Goal: Task Accomplishment & Management: Complete application form

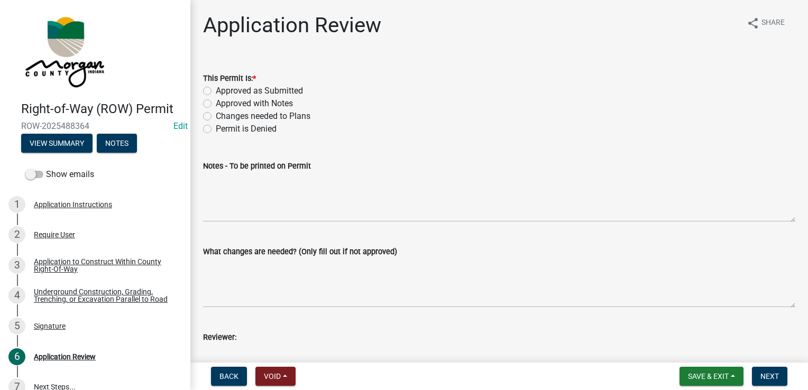
scroll to position [91, 0]
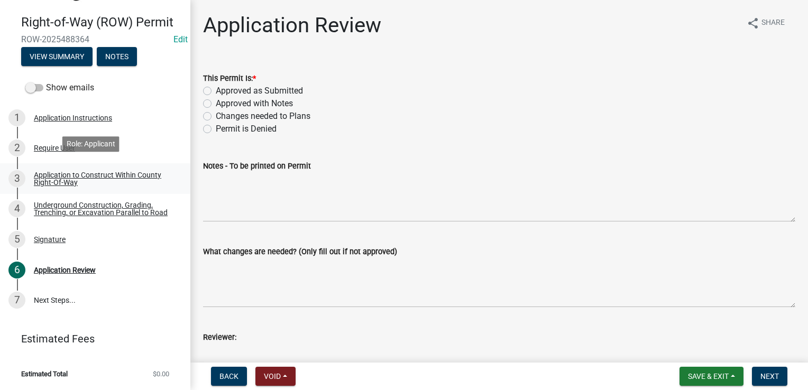
click at [68, 163] on link "3 Application to Construct Within County Right-Of-Way" at bounding box center [95, 178] width 190 height 31
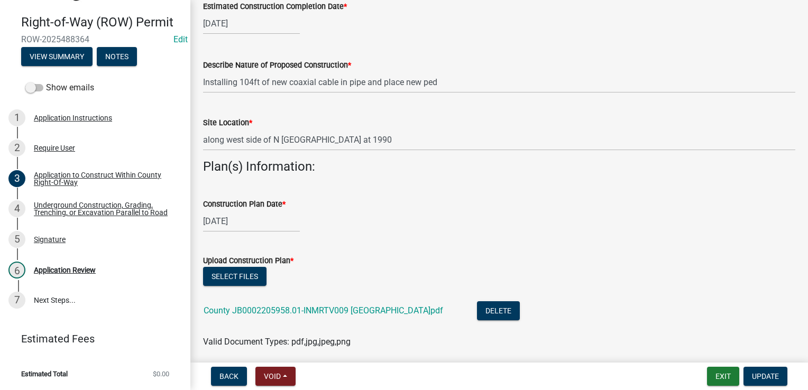
scroll to position [264, 0]
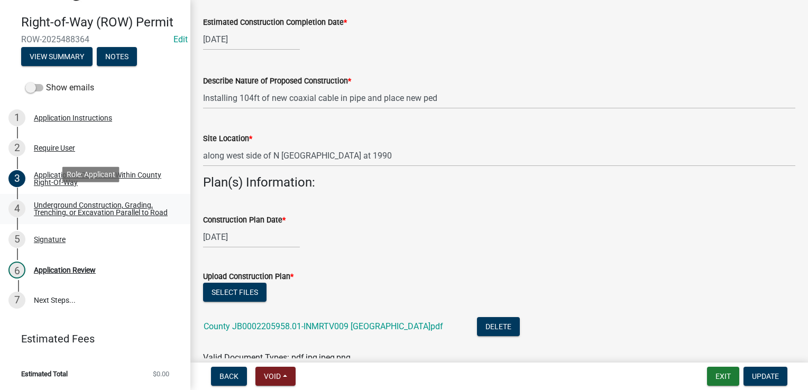
click at [91, 201] on div "Underground Construction, Grading, Trenching, or Excavation Parallel to Road" at bounding box center [104, 208] width 140 height 15
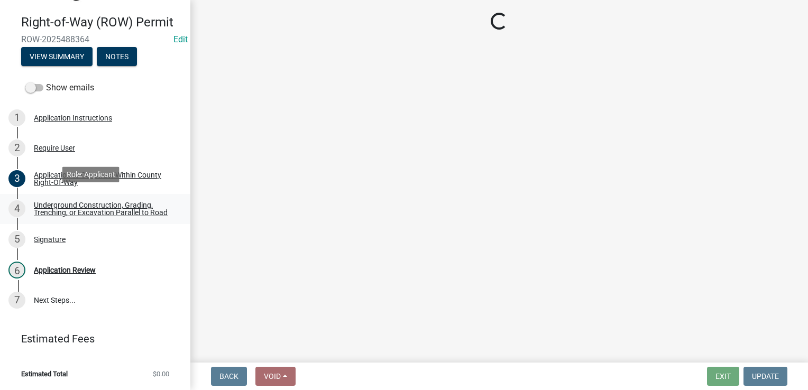
scroll to position [0, 0]
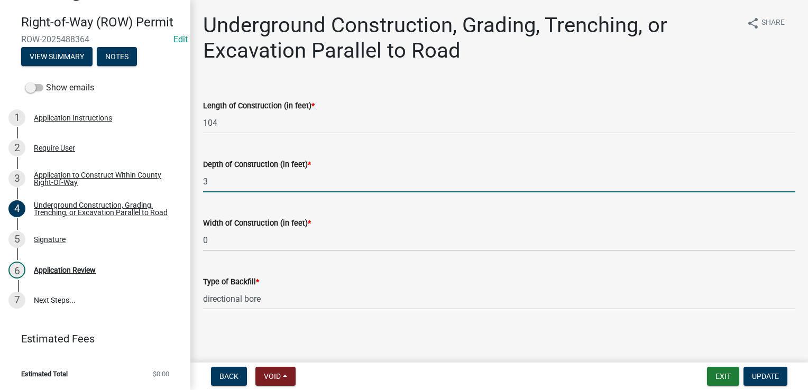
click at [227, 188] on input "3" at bounding box center [499, 182] width 592 height 22
type input "3"
click at [483, 99] on div "Length of Construction (in feet) *" at bounding box center [499, 105] width 592 height 13
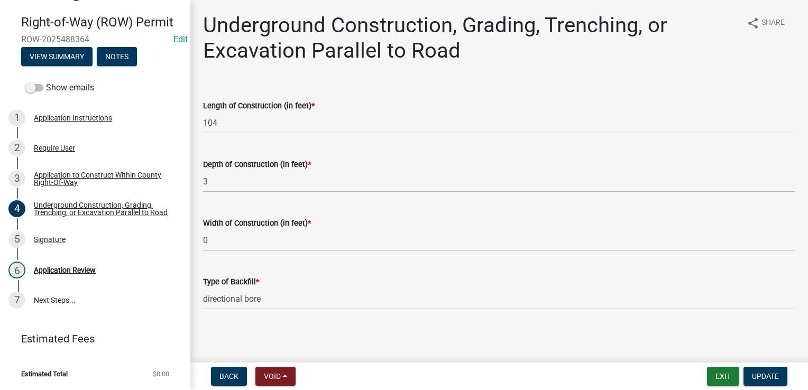
scroll to position [1, 0]
click at [69, 242] on div "5 Signature" at bounding box center [90, 239] width 165 height 17
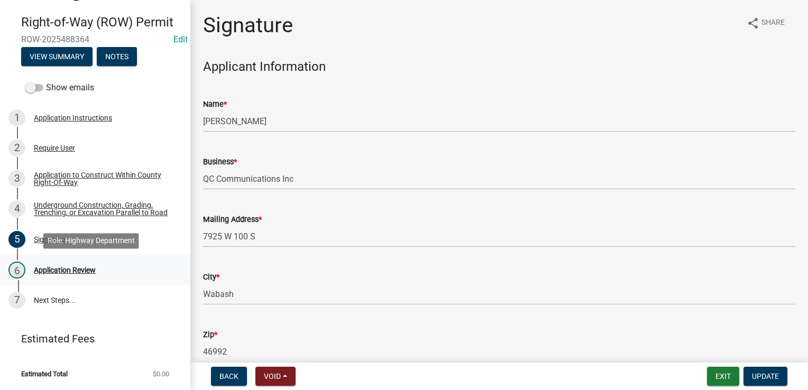
click at [55, 270] on div "Application Review" at bounding box center [65, 270] width 62 height 7
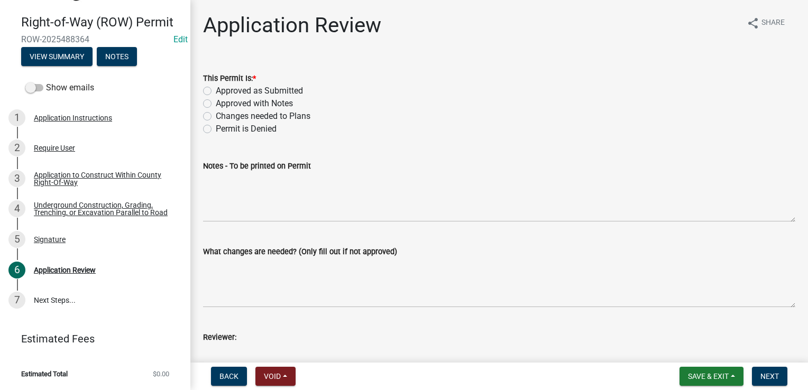
click at [457, 159] on div "Notes - To be printed on Permit" at bounding box center [499, 183] width 592 height 77
click at [216, 105] on label "Approved with Notes" at bounding box center [254, 103] width 77 height 13
click at [216, 104] on input "Approved with Notes" at bounding box center [219, 100] width 7 height 7
radio input "true"
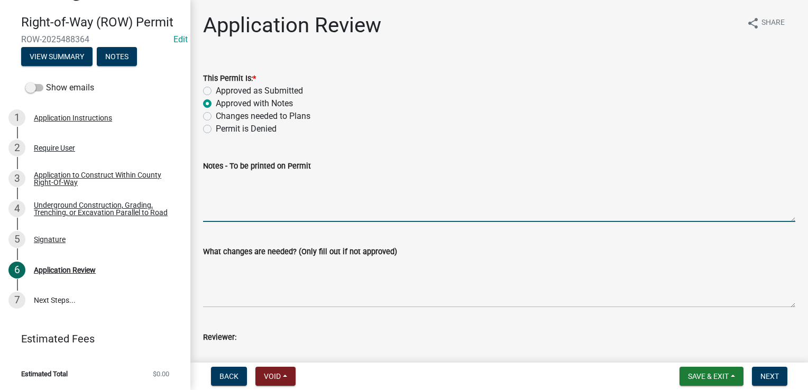
click at [283, 203] on textarea "Notes - To be printed on Permit" at bounding box center [499, 197] width 592 height 50
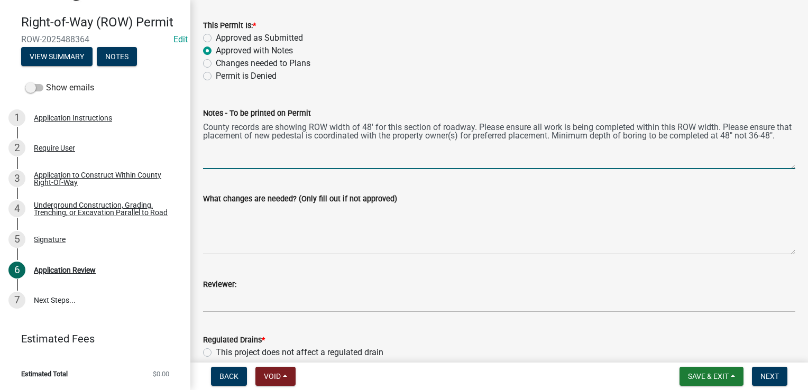
scroll to position [159, 0]
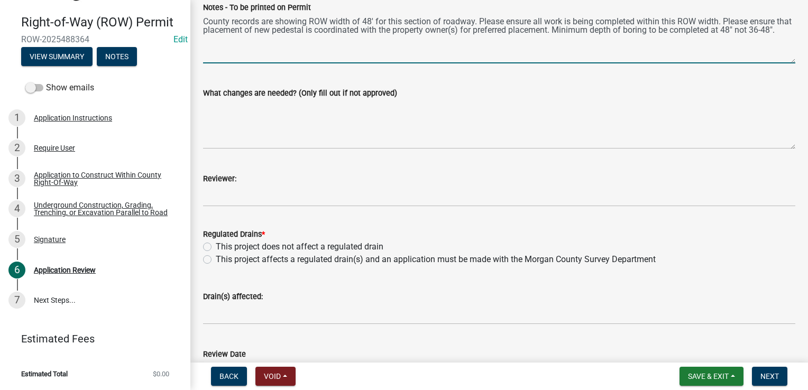
type textarea "County records are showing ROW width of 48' for this section of roadway. Please…"
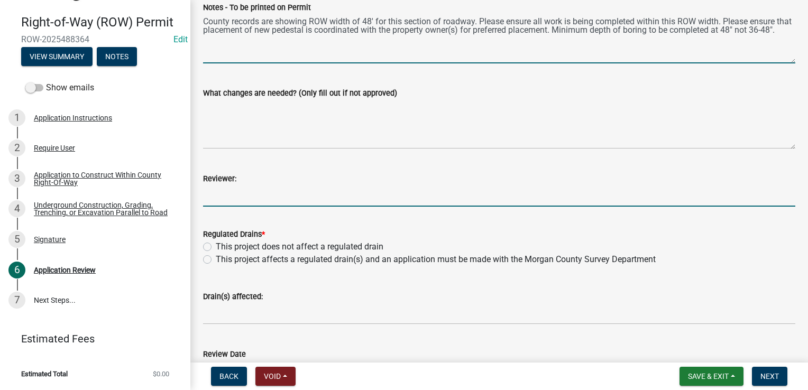
click at [228, 191] on input "Reviewer:" at bounding box center [499, 196] width 592 height 22
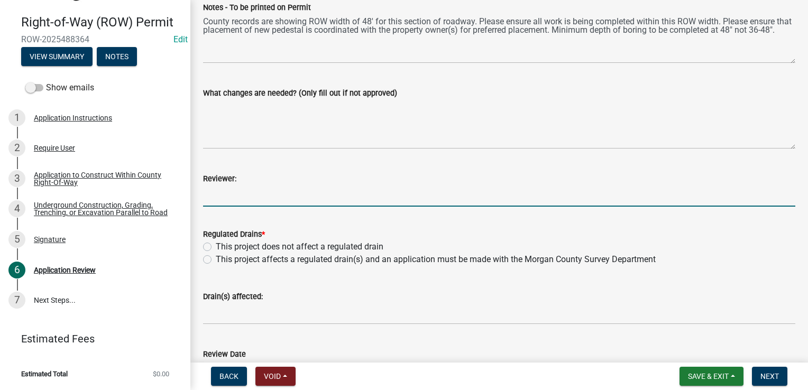
type input "[PERSON_NAME]"
type input "0"
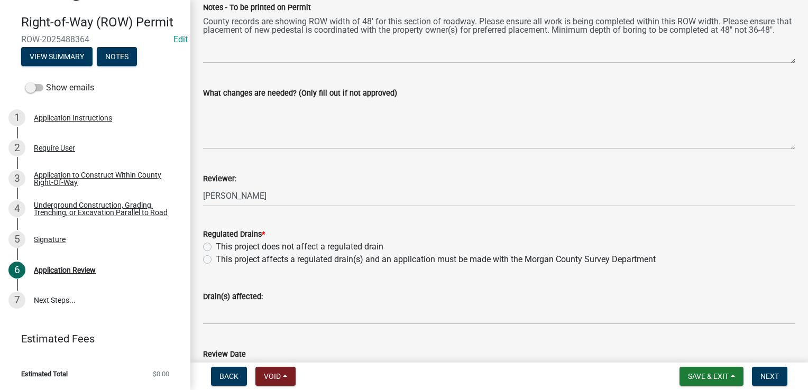
click at [216, 245] on label "This project does not affect a regulated drain" at bounding box center [300, 247] width 168 height 13
click at [216, 245] on input "This project does not affect a regulated drain" at bounding box center [219, 244] width 7 height 7
radio input "true"
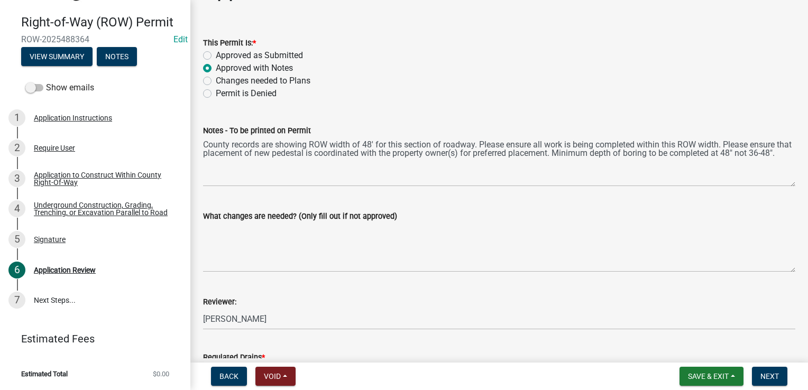
scroll to position [53, 0]
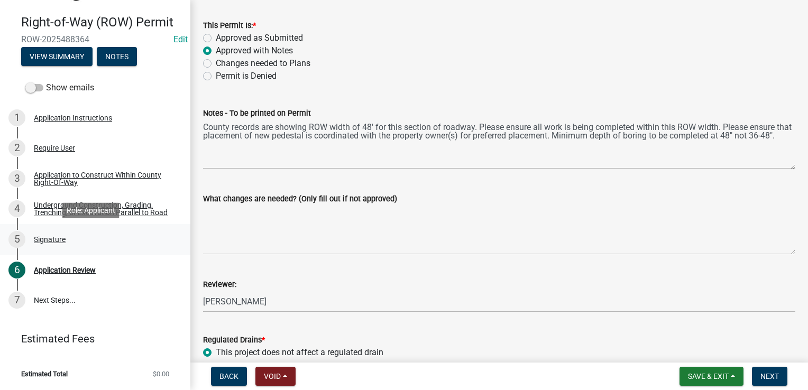
click at [70, 236] on div "5 Signature" at bounding box center [90, 239] width 165 height 17
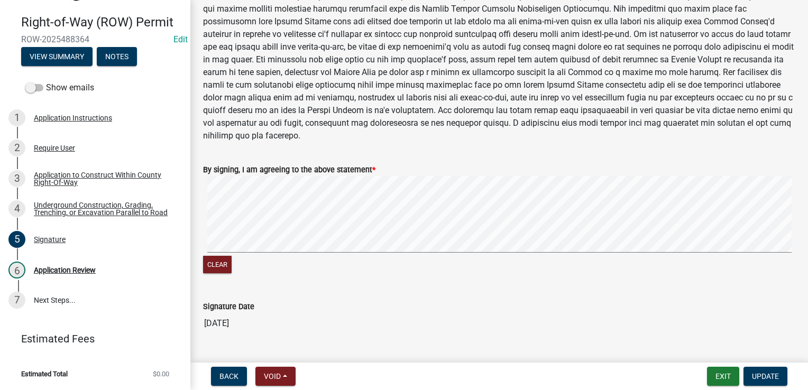
scroll to position [592, 0]
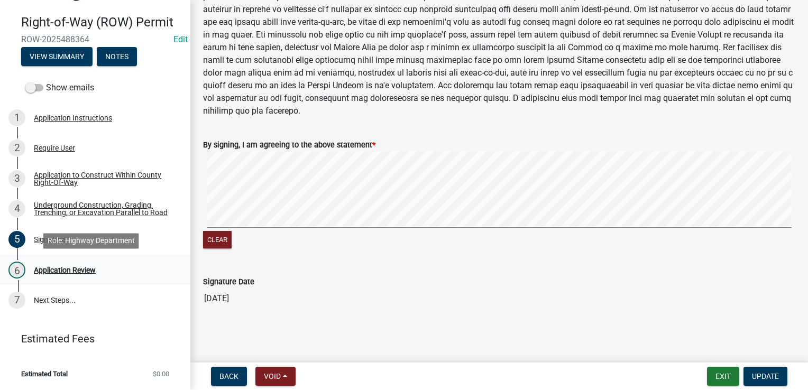
click at [78, 269] on div "Application Review" at bounding box center [65, 270] width 62 height 7
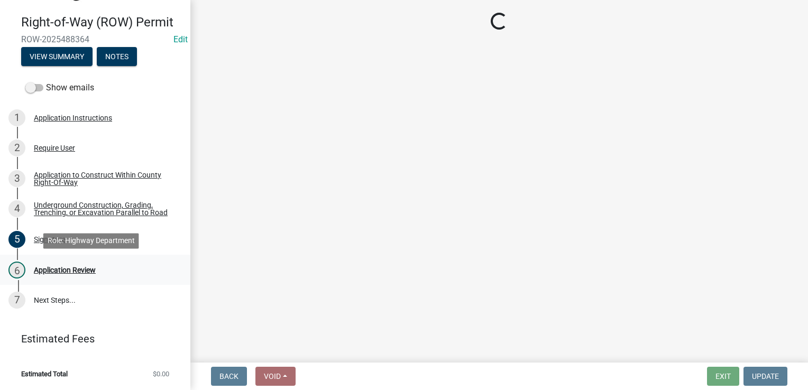
scroll to position [0, 0]
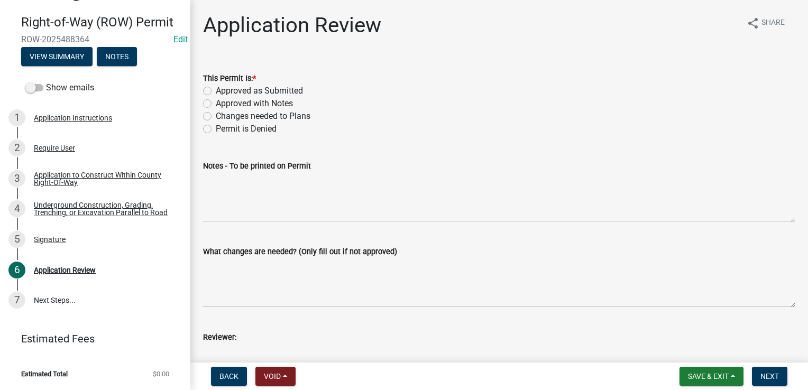
drag, startPoint x: 206, startPoint y: 103, endPoint x: 211, endPoint y: 109, distance: 8.3
click at [216, 104] on label "Approved with Notes" at bounding box center [254, 103] width 77 height 13
click at [216, 104] on input "Approved with Notes" at bounding box center [219, 100] width 7 height 7
radio input "true"
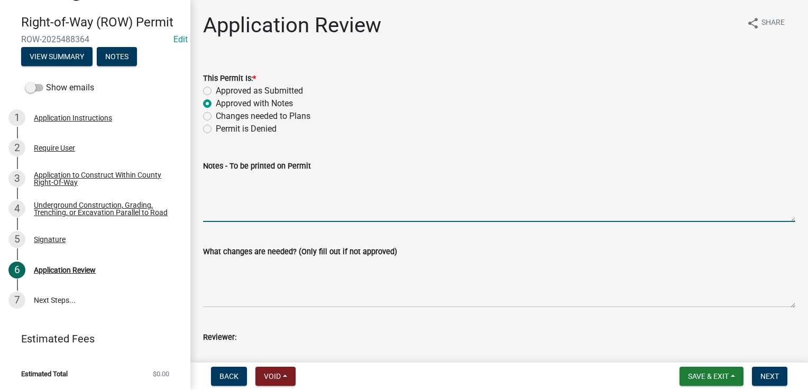
click at [277, 198] on textarea "Notes - To be printed on Permit" at bounding box center [499, 197] width 592 height 50
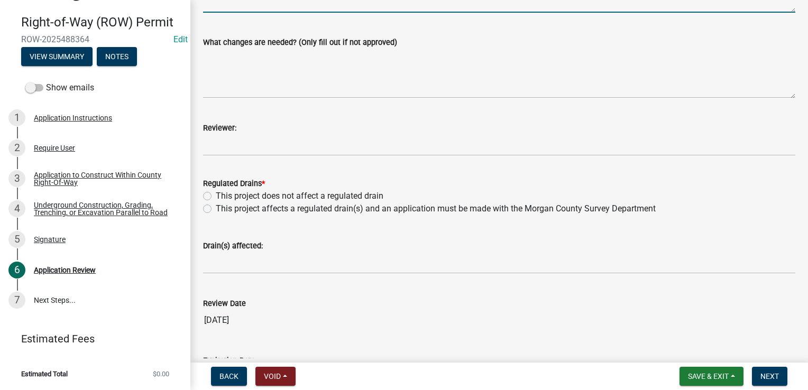
scroll to position [212, 0]
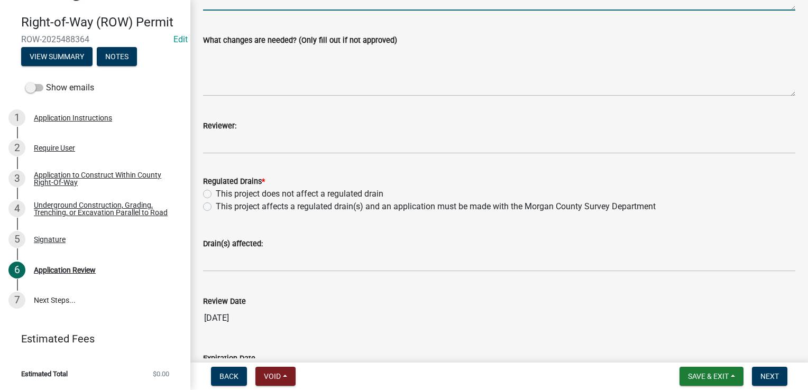
type textarea "County records are showing that ROW width for this section of roadway is 48'. P…"
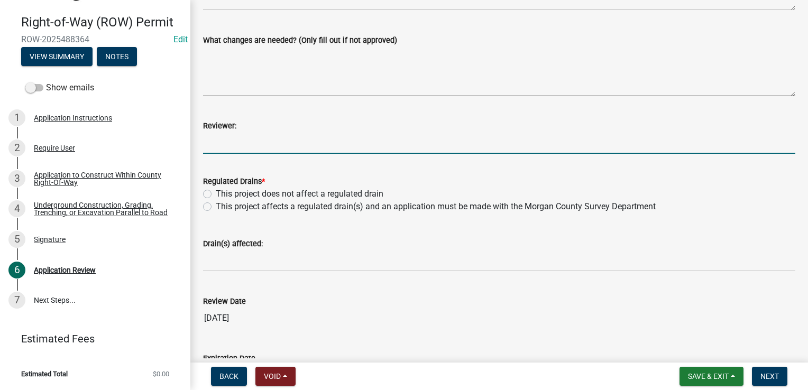
click at [221, 142] on input "Reviewer:" at bounding box center [499, 143] width 592 height 22
type input "[PERSON_NAME]"
type input "0"
click at [216, 196] on label "This project does not affect a regulated drain" at bounding box center [300, 194] width 168 height 13
click at [216, 195] on input "This project does not affect a regulated drain" at bounding box center [219, 191] width 7 height 7
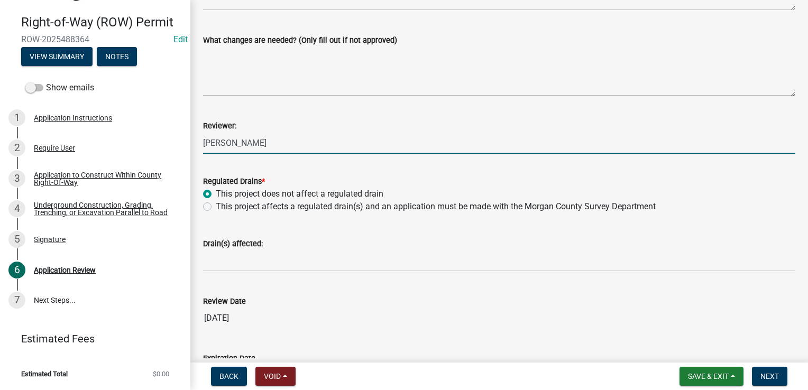
radio input "true"
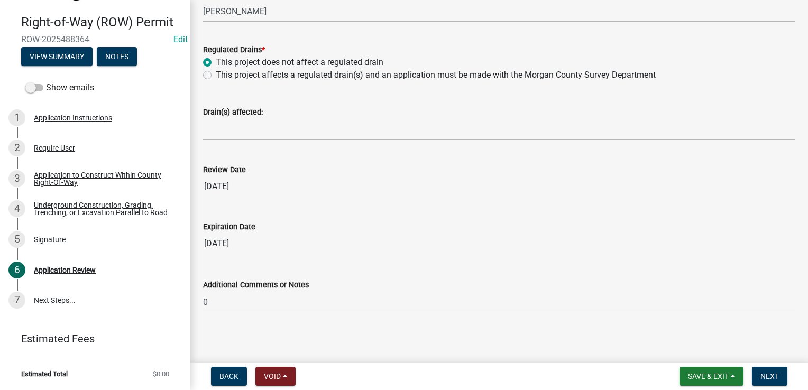
scroll to position [347, 0]
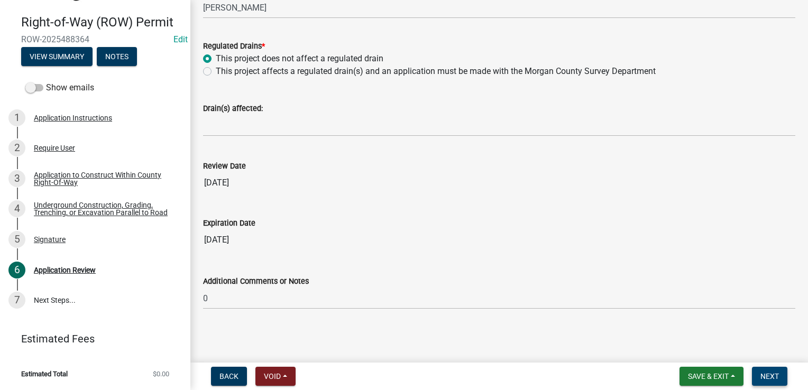
click at [767, 372] on span "Next" at bounding box center [769, 376] width 19 height 8
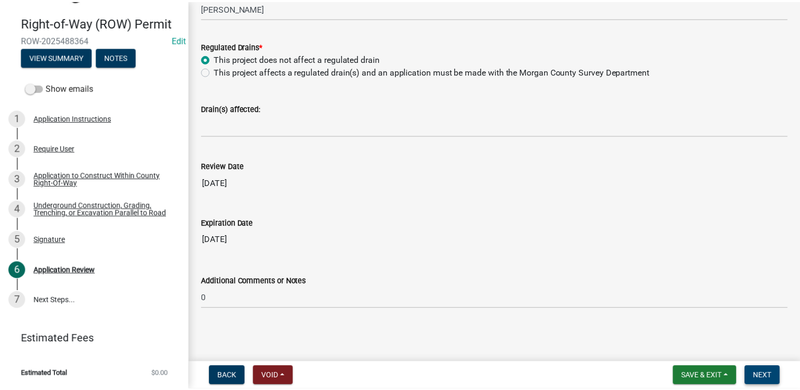
scroll to position [0, 0]
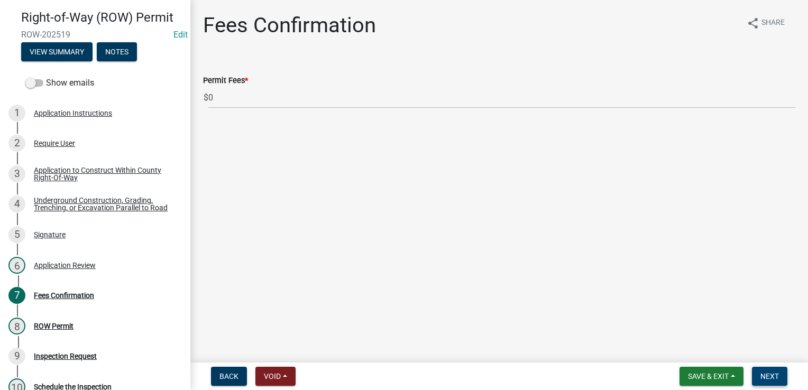
click at [770, 378] on span "Next" at bounding box center [769, 376] width 19 height 8
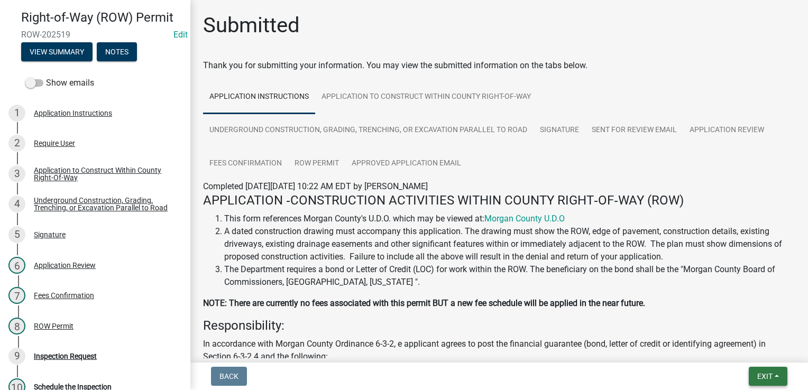
click at [754, 379] on button "Exit" at bounding box center [768, 376] width 39 height 19
click at [734, 350] on button "Save & Exit" at bounding box center [745, 348] width 85 height 25
